Goal: Task Accomplishment & Management: Complete application form

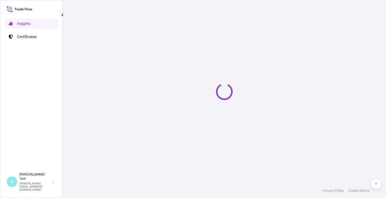
select select "2025"
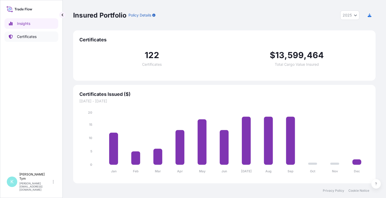
click at [30, 37] on p "Certificates" at bounding box center [27, 36] width 20 height 5
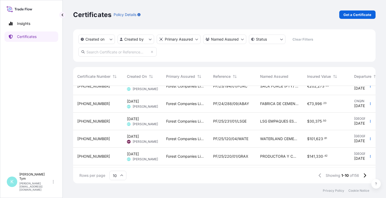
scroll to position [98, 0]
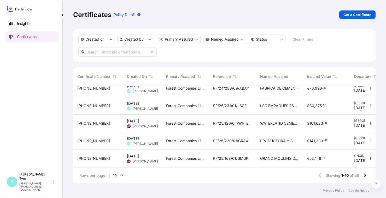
click at [98, 53] on input "text" at bounding box center [117, 51] width 78 height 9
type input "sack"
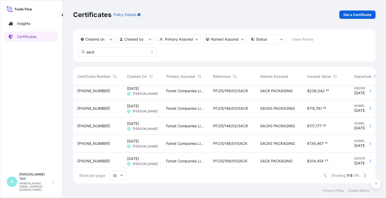
scroll to position [0, 0]
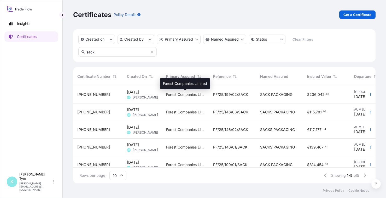
click at [176, 96] on span "Forest Companies Limited" at bounding box center [185, 94] width 39 height 5
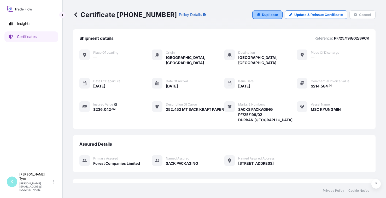
click at [265, 16] on p "Duplicate" at bounding box center [270, 14] width 16 height 5
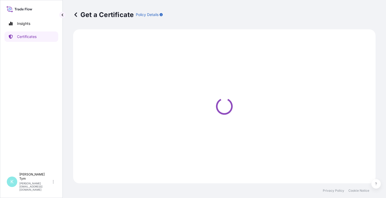
select select "Ocean Vessel"
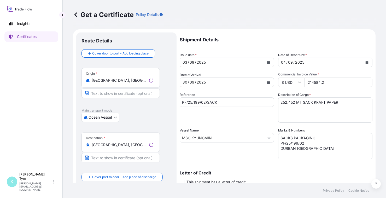
select select "31422"
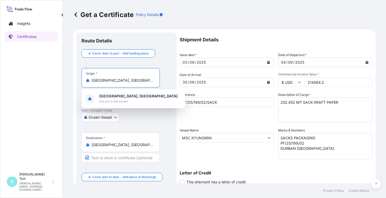
drag, startPoint x: 132, startPoint y: 79, endPoint x: 88, endPoint y: 80, distance: 43.7
click at [88, 80] on div "[GEOGRAPHIC_DATA], [GEOGRAPHIC_DATA]" at bounding box center [121, 80] width 70 height 5
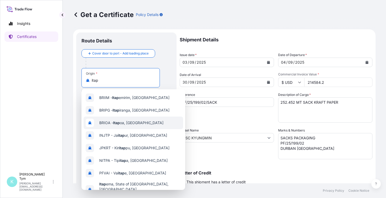
click at [137, 124] on div "BRIOA - Itap oa, [GEOGRAPHIC_DATA]" at bounding box center [134, 122] width 100 height 13
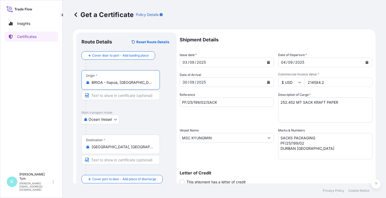
type input "BRIOA - Itapoa, [GEOGRAPHIC_DATA]"
click at [268, 62] on button "Calendar" at bounding box center [269, 62] width 8 height 8
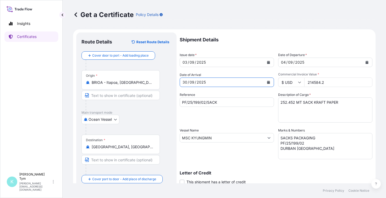
click at [268, 82] on icon "Calendar" at bounding box center [268, 82] width 3 height 3
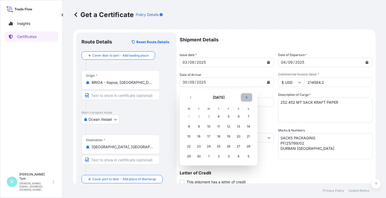
click at [247, 99] on button "Next" at bounding box center [247, 97] width 12 height 8
click at [219, 136] on div "13" at bounding box center [218, 136] width 9 height 9
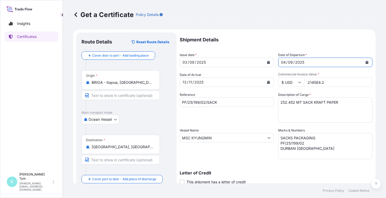
click at [366, 63] on icon "Calendar" at bounding box center [367, 62] width 3 height 3
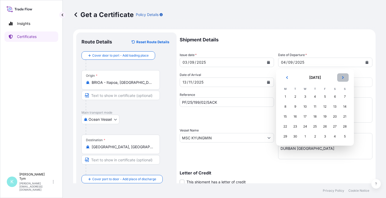
click at [344, 79] on button "Next" at bounding box center [344, 77] width 12 height 8
click at [287, 116] on div "13" at bounding box center [285, 116] width 9 height 9
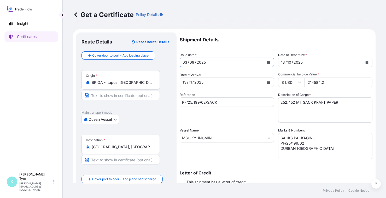
click at [268, 61] on icon "Calendar" at bounding box center [268, 62] width 3 height 3
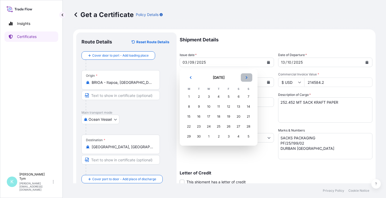
click at [247, 77] on icon "Next" at bounding box center [247, 77] width 2 height 3
click at [207, 107] on div "8" at bounding box center [208, 106] width 9 height 9
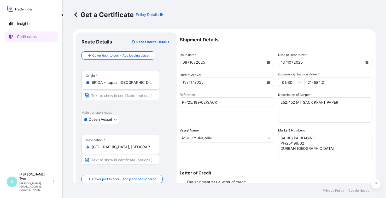
drag, startPoint x: 307, startPoint y: 81, endPoint x: 332, endPoint y: 81, distance: 25.1
click at [331, 81] on input "214584.2" at bounding box center [339, 81] width 68 height 9
type input "39343.20"
click at [293, 144] on textarea "SACKS PACKAGING PF/25/199/02 DURBAN [GEOGRAPHIC_DATA]" at bounding box center [325, 146] width 94 height 26
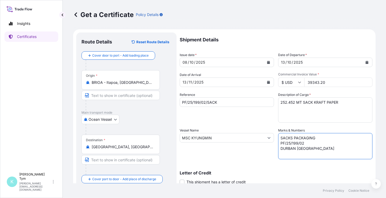
click at [293, 142] on textarea "SACKS PACKAGING PF/25/199/02 DURBAN [GEOGRAPHIC_DATA]" at bounding box center [325, 146] width 94 height 26
click at [307, 142] on textarea "SACKS PACKAGING PF/25/199/02 DURBAN [GEOGRAPHIC_DATA]" at bounding box center [325, 146] width 94 height 26
type textarea "SACKS PACKAGING PF/25/260/01 DURBAN [GEOGRAPHIC_DATA]"
drag, startPoint x: 214, startPoint y: 138, endPoint x: 183, endPoint y: 137, distance: 31.7
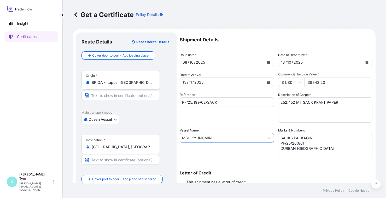
click at [179, 136] on form "Route Details Reset Route Details Cover door to port - Add loading place Place …" at bounding box center [224, 144] width 303 height 230
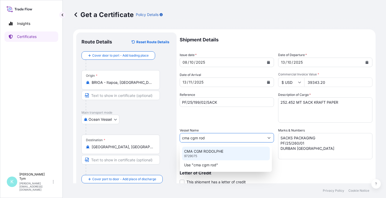
click at [197, 151] on p "CMA CGM RODOLPHE" at bounding box center [203, 151] width 39 height 5
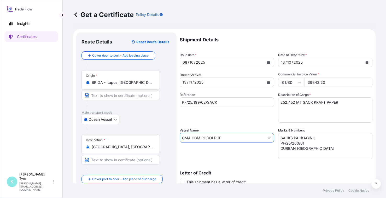
type input "CMA CGM RODOLPHE"
click at [198, 102] on input "PF/25/199/02/SACK" at bounding box center [227, 101] width 94 height 9
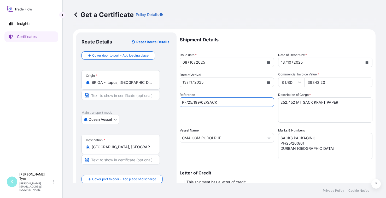
click at [198, 102] on input "PF/25/199/02/SACK" at bounding box center [227, 101] width 94 height 9
click at [205, 102] on input "PF/25/260/02/SACK" at bounding box center [227, 101] width 94 height 9
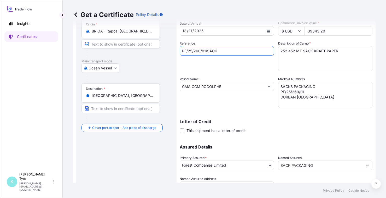
scroll to position [76, 0]
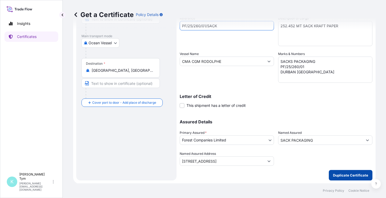
type input "PF/25/260/01/SACK"
click at [350, 174] on p "Duplicate Certificate" at bounding box center [350, 174] width 35 height 5
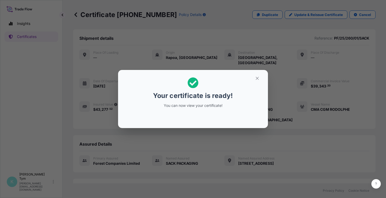
click at [116, 175] on div "Your certificate is ready! You can now view your certificate!" at bounding box center [193, 99] width 386 height 198
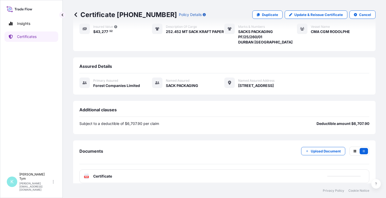
scroll to position [78, 0]
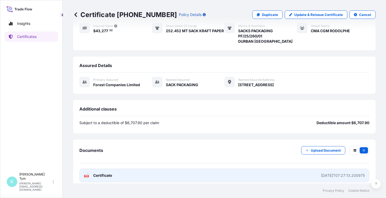
click at [105, 174] on span "Certificate" at bounding box center [102, 175] width 19 height 5
